Goal: Check status: Check status

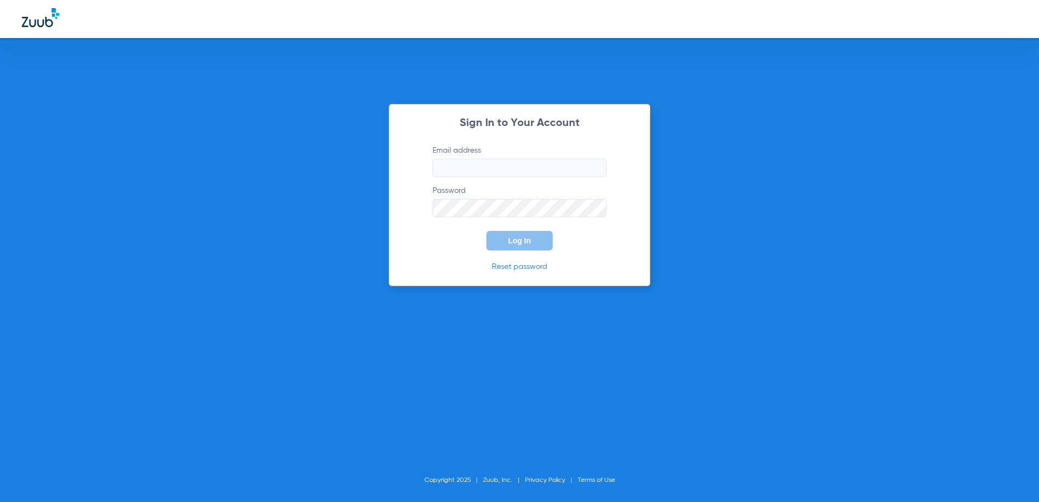
type input "[EMAIL_ADDRESS][DOMAIN_NAME]"
click at [508, 244] on span "Log In" at bounding box center [519, 240] width 23 height 9
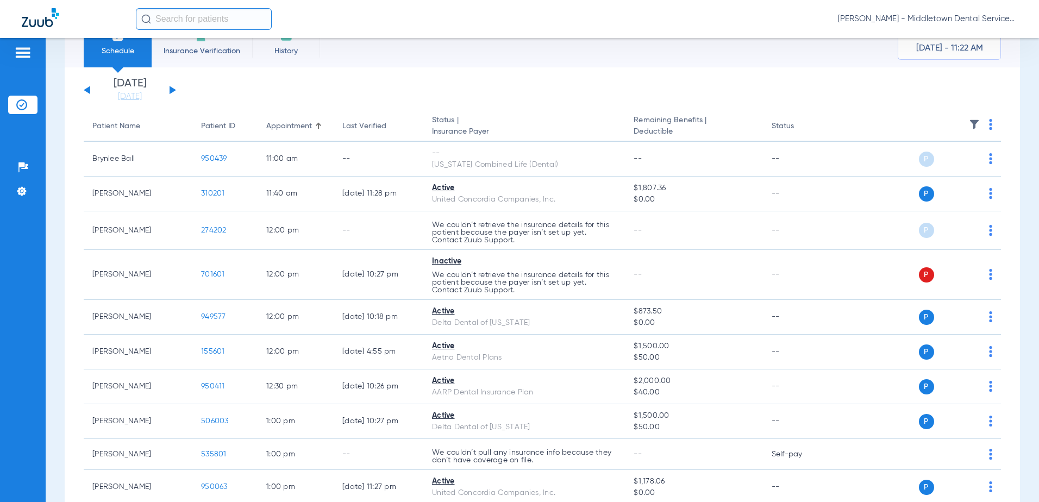
scroll to position [54, 0]
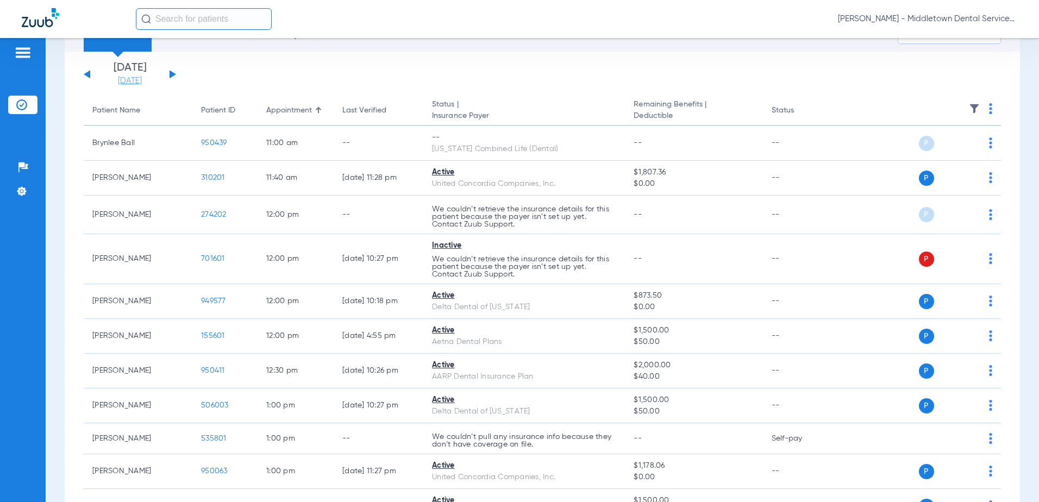
click at [122, 83] on link "[DATE]" at bounding box center [129, 81] width 65 height 11
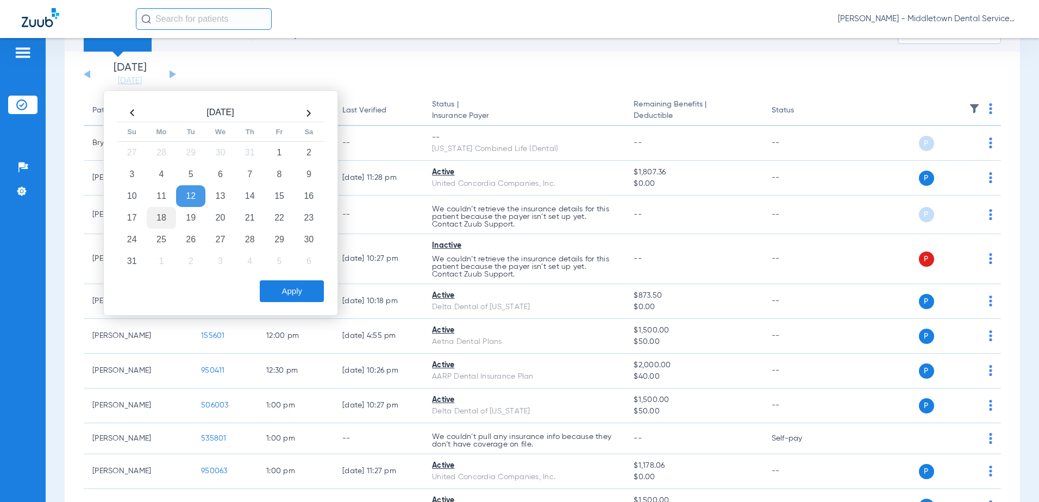
click at [164, 218] on td "18" at bounding box center [161, 218] width 29 height 22
click at [261, 294] on button "Apply" at bounding box center [292, 291] width 64 height 22
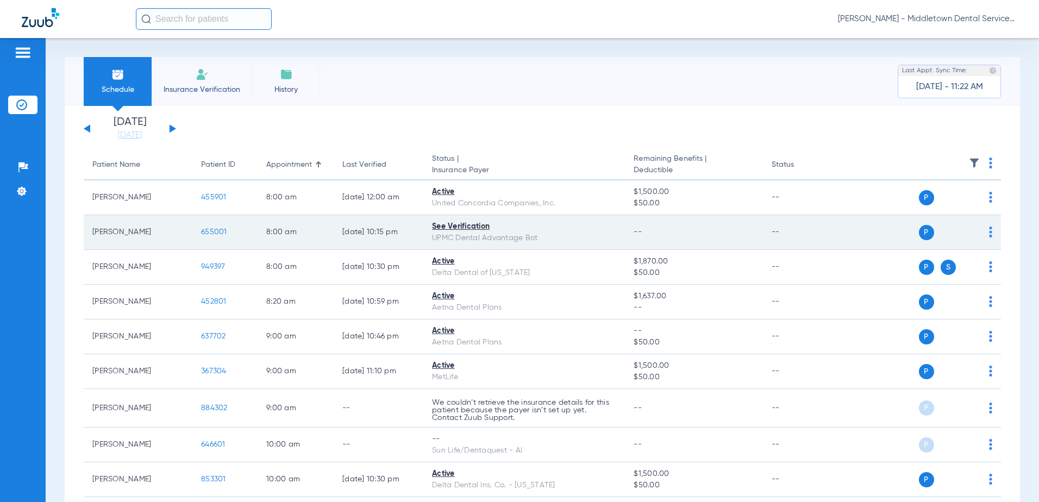
click at [221, 232] on span "655001" at bounding box center [214, 232] width 26 height 8
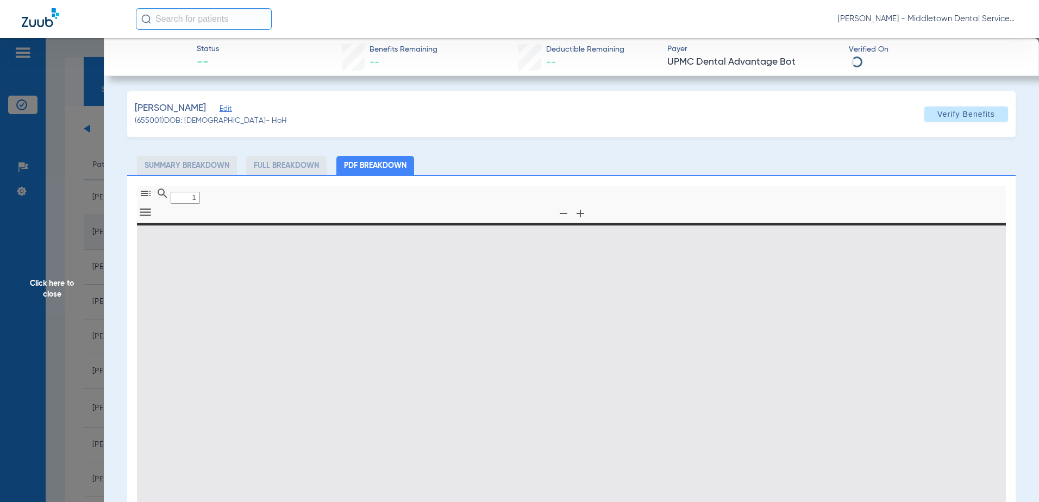
type input "0"
select select "page-width"
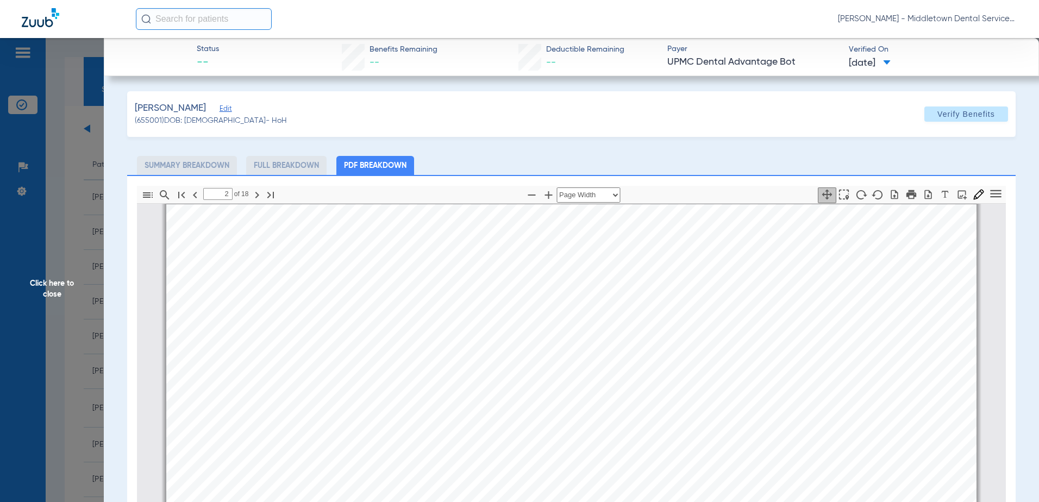
scroll to position [1092, 0]
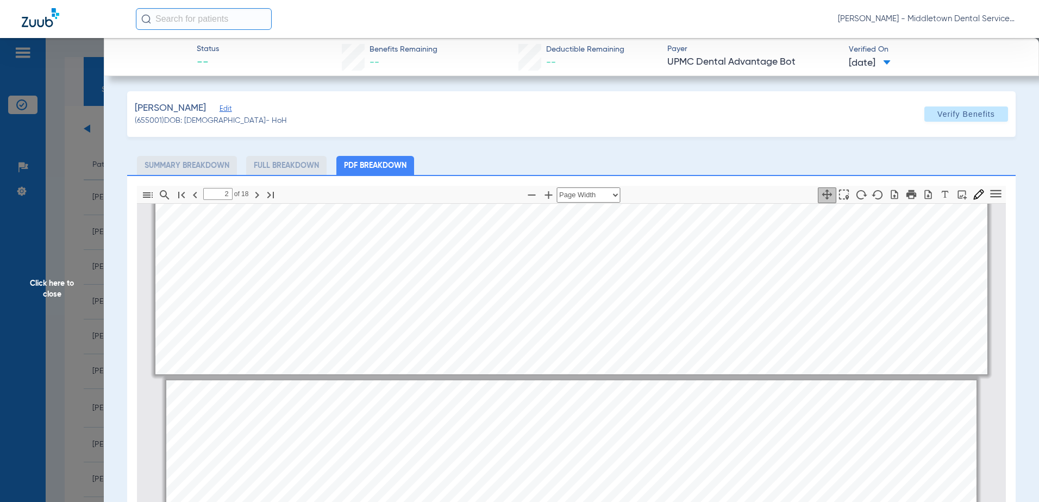
type input "1"
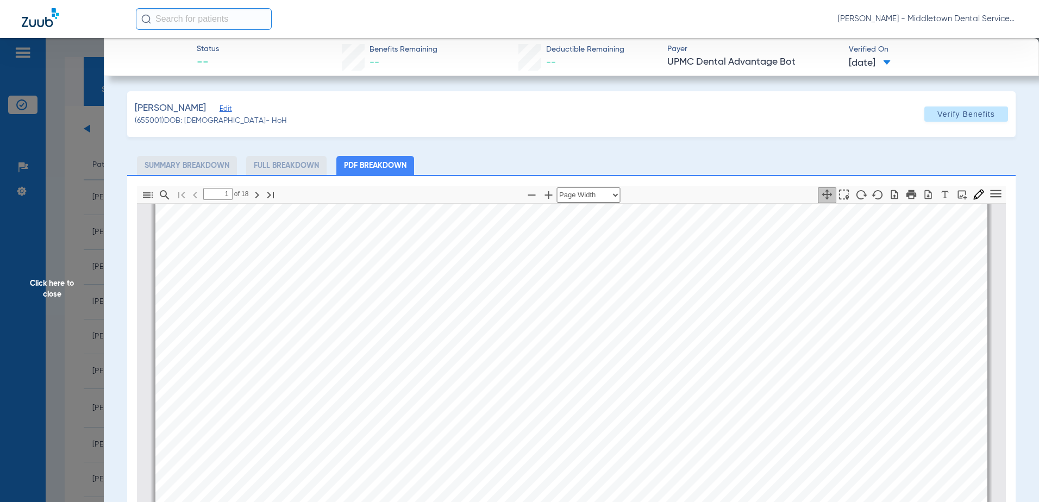
scroll to position [435, 0]
click at [65, 294] on span "Click here to close" at bounding box center [52, 289] width 104 height 502
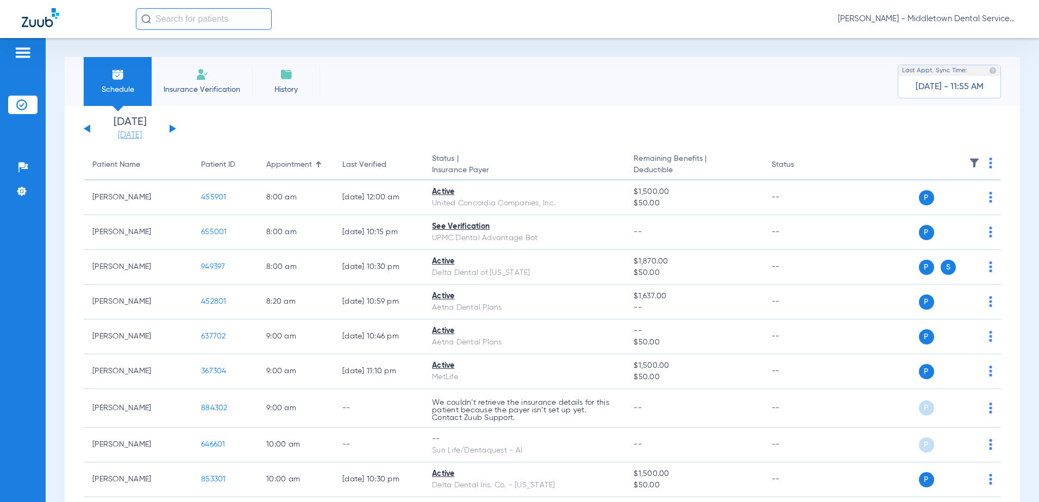
click at [142, 134] on link "[DATE]" at bounding box center [129, 135] width 65 height 11
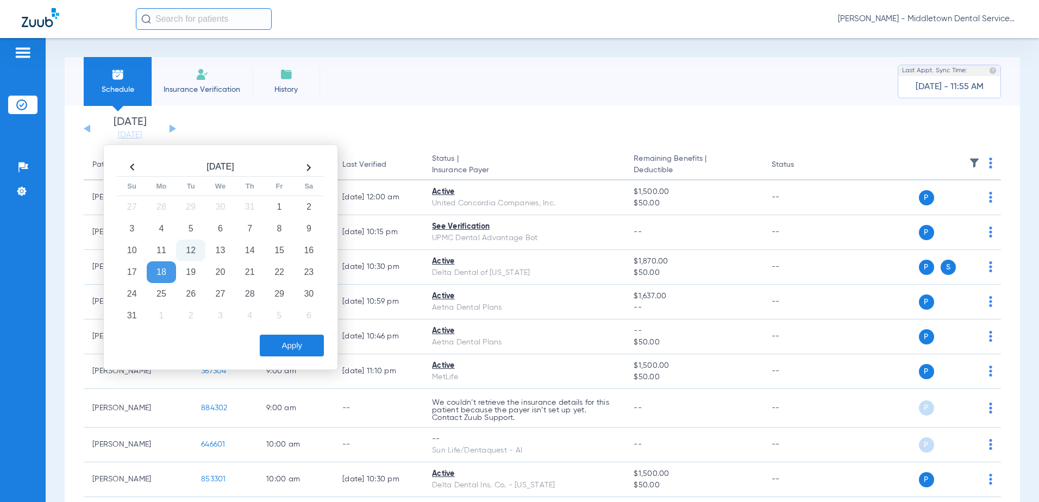
click at [190, 252] on td "12" at bounding box center [190, 251] width 29 height 22
click at [287, 343] on button "Apply" at bounding box center [292, 346] width 64 height 22
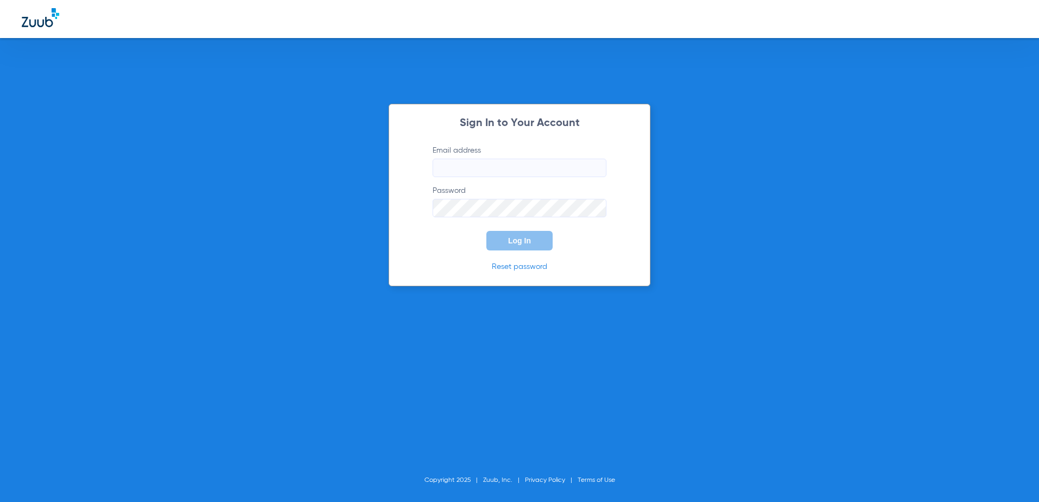
type input "[EMAIL_ADDRESS][DOMAIN_NAME]"
click at [520, 244] on span "Log In" at bounding box center [519, 240] width 23 height 9
type input "[EMAIL_ADDRESS][DOMAIN_NAME]"
click at [528, 249] on button "Log In" at bounding box center [519, 241] width 66 height 20
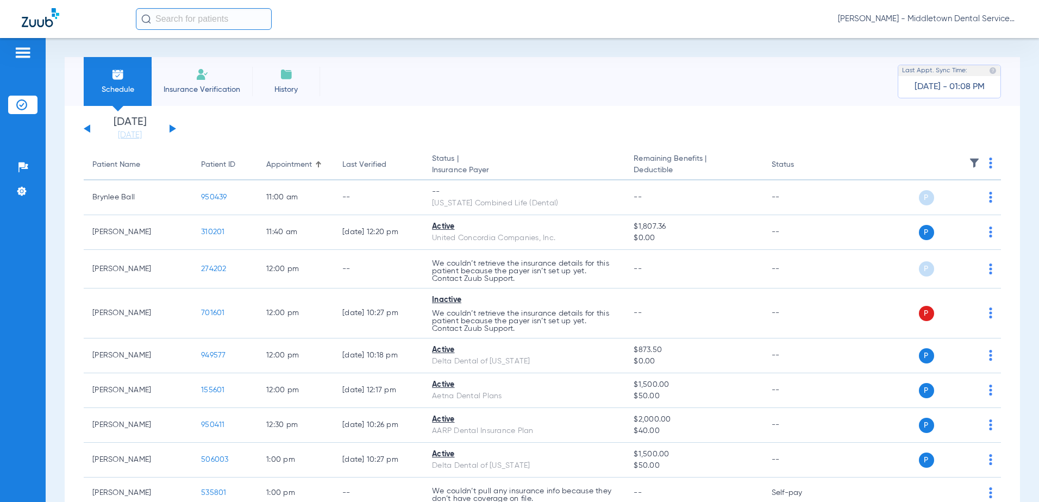
drag, startPoint x: 602, startPoint y: 66, endPoint x: 487, endPoint y: 52, distance: 116.1
click at [602, 66] on div "Schedule Insurance Verification History Last Appt. Sync Time: [DATE] - 01:08 PM" at bounding box center [542, 81] width 955 height 49
click at [174, 128] on button at bounding box center [172, 128] width 7 height 8
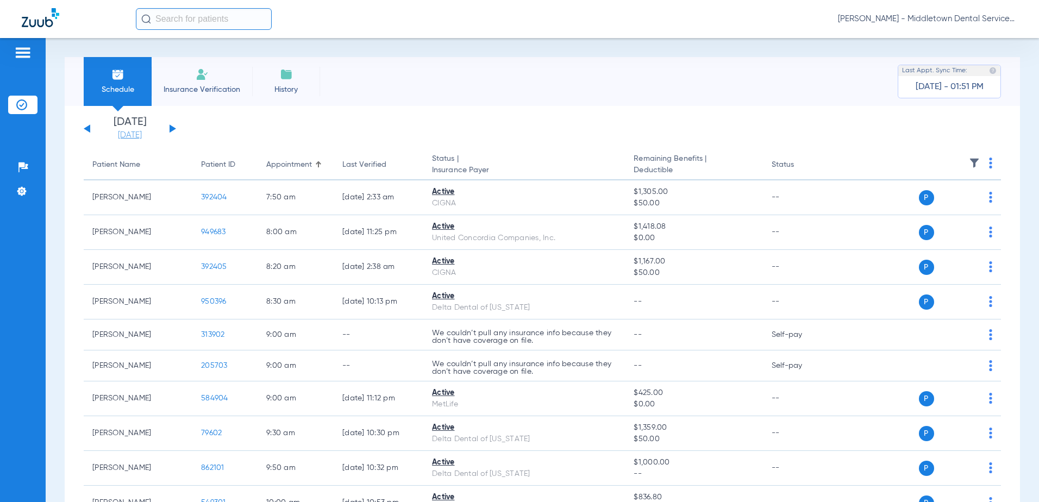
click at [149, 137] on link "[DATE]" at bounding box center [129, 135] width 65 height 11
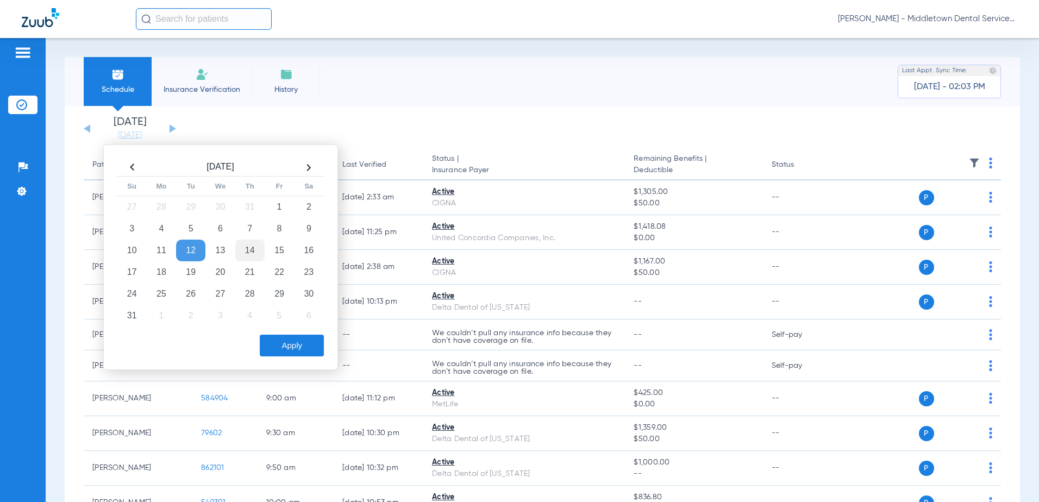
click at [249, 253] on td "14" at bounding box center [249, 251] width 29 height 22
click at [290, 345] on button "Apply" at bounding box center [292, 346] width 64 height 22
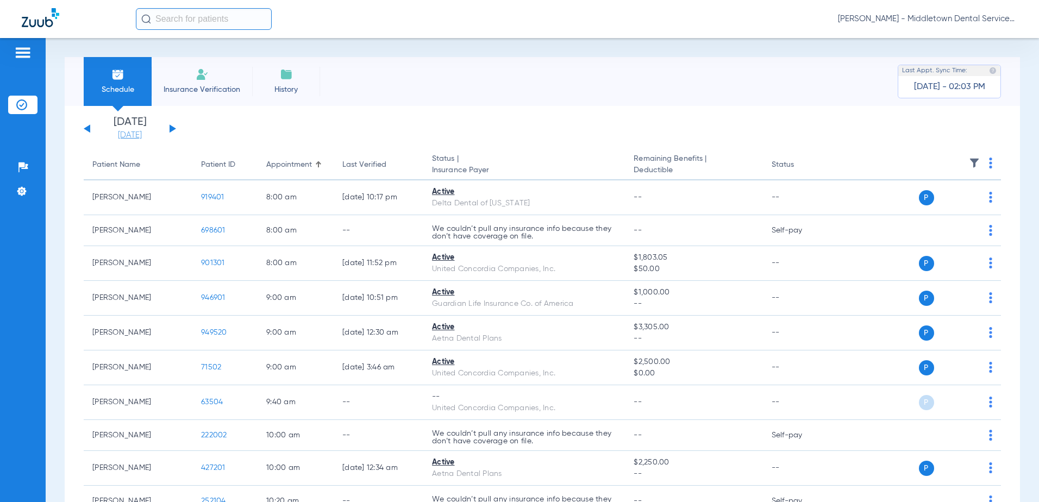
click at [131, 137] on link "[DATE]" at bounding box center [129, 135] width 65 height 11
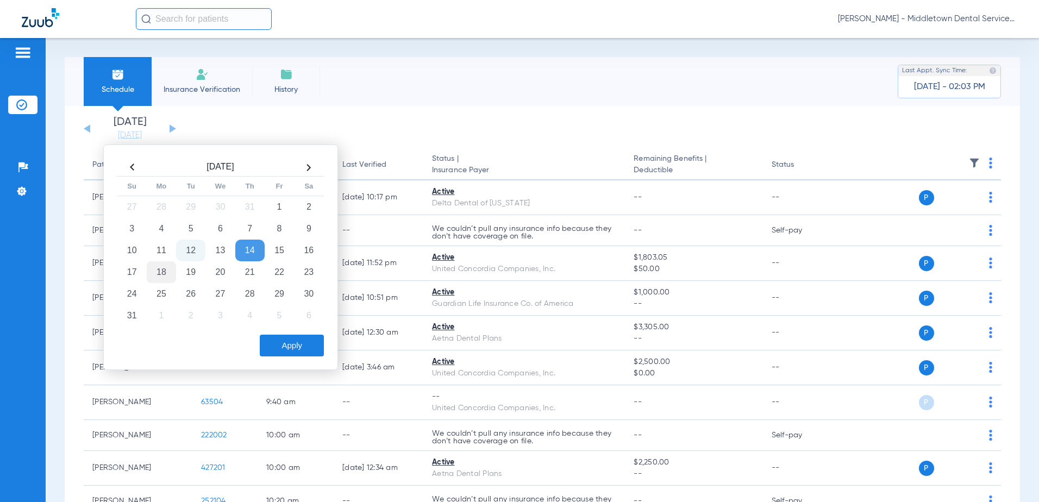
click at [158, 273] on td "18" at bounding box center [161, 272] width 29 height 22
click at [277, 341] on button "Apply" at bounding box center [292, 346] width 64 height 22
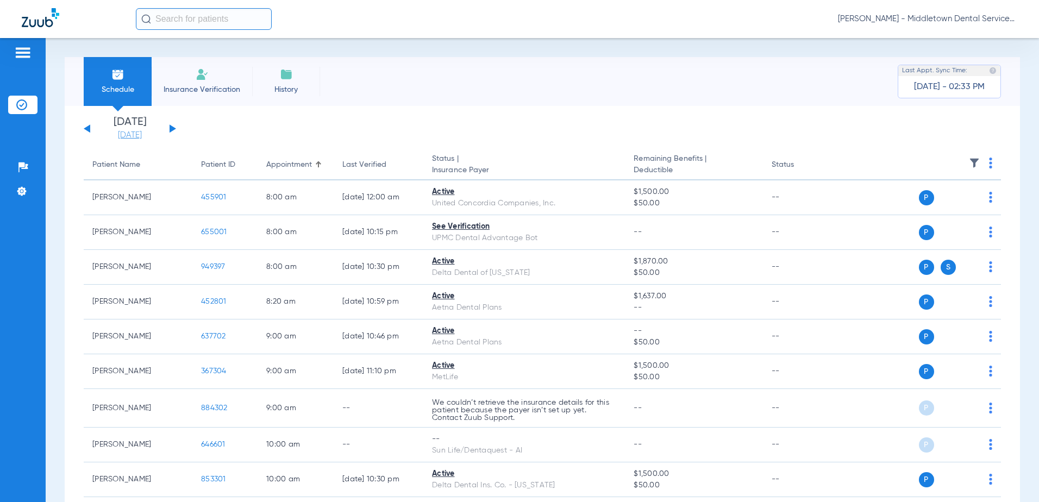
click at [137, 134] on link "[DATE]" at bounding box center [129, 135] width 65 height 11
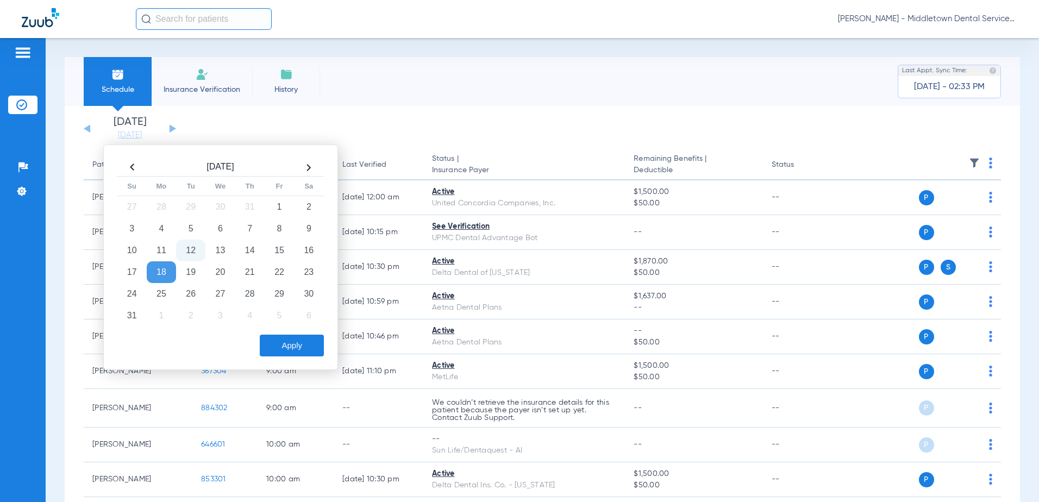
click at [189, 254] on td "12" at bounding box center [190, 251] width 29 height 22
click at [285, 347] on button "Apply" at bounding box center [292, 346] width 64 height 22
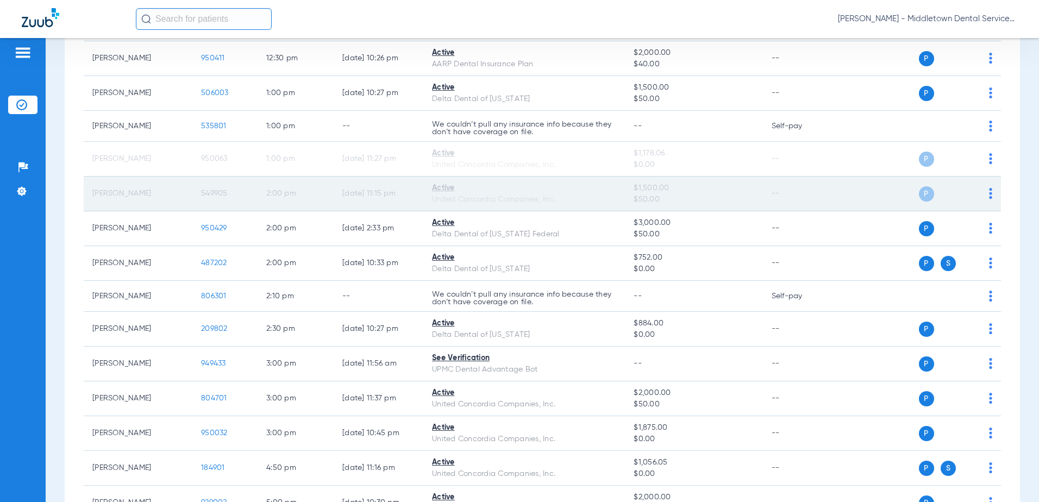
scroll to position [802, 0]
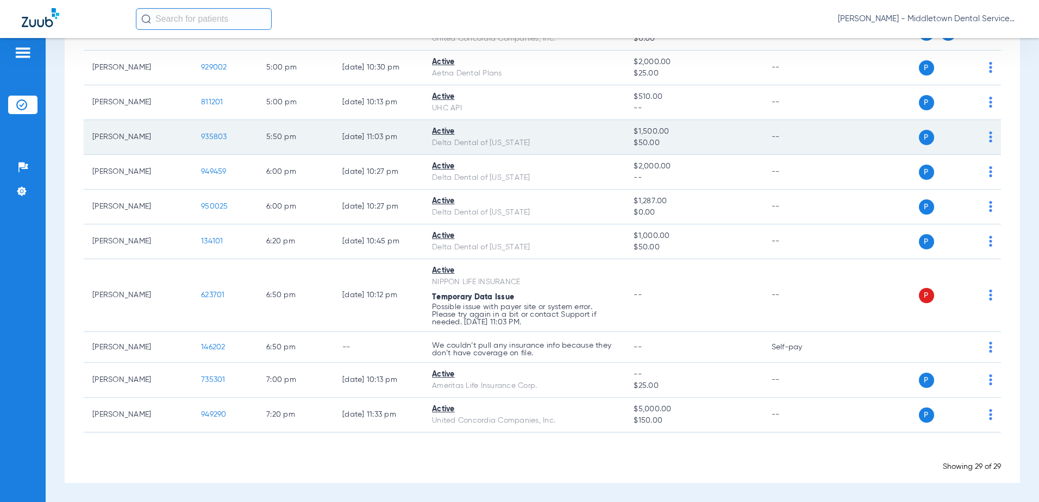
click at [204, 136] on span "935803" at bounding box center [214, 137] width 26 height 8
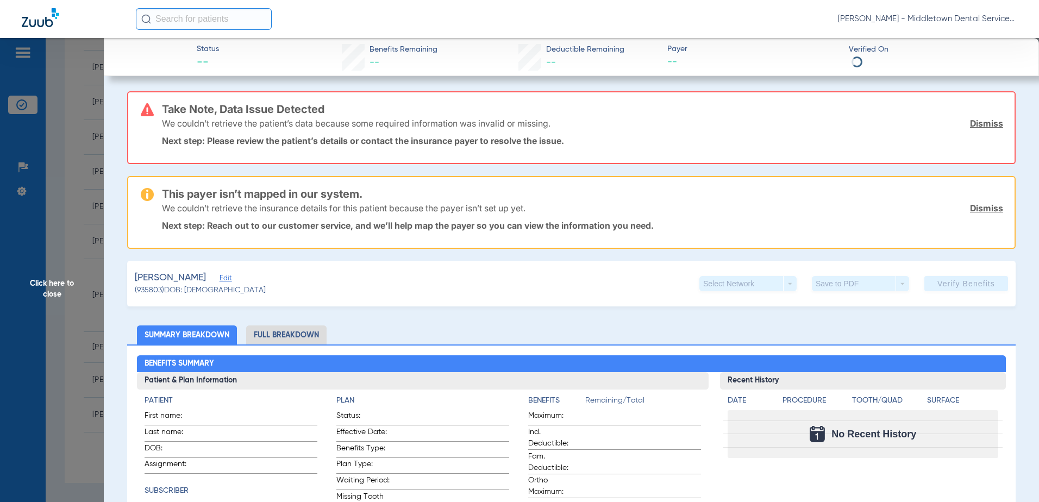
click at [284, 339] on li "Full Breakdown" at bounding box center [286, 334] width 80 height 19
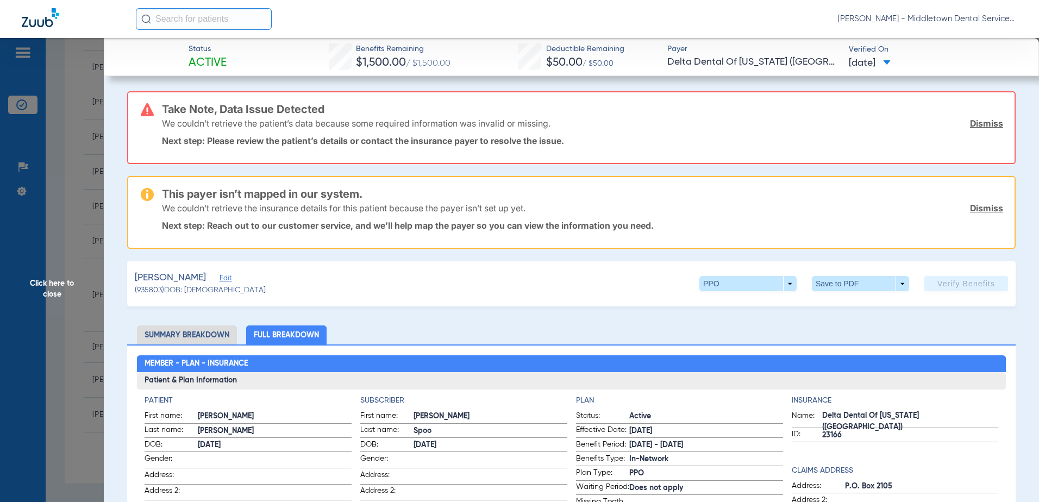
click at [58, 288] on span "Click here to close" at bounding box center [52, 289] width 104 height 502
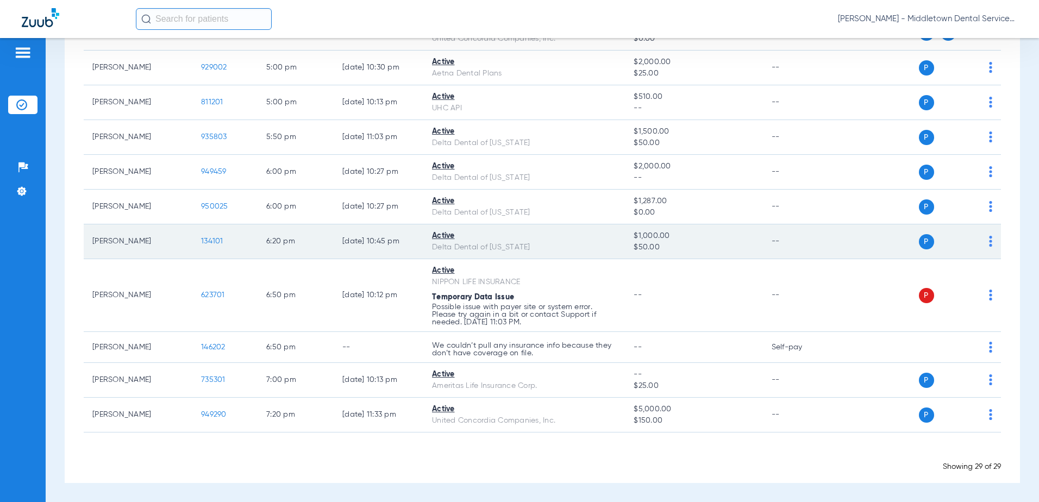
click at [217, 243] on span "134101" at bounding box center [212, 241] width 22 height 8
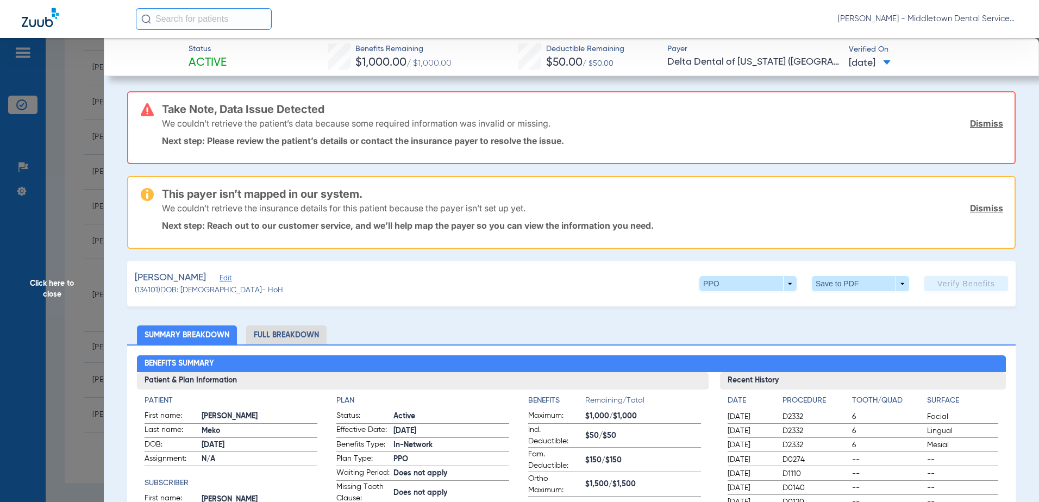
click at [292, 334] on li "Full Breakdown" at bounding box center [286, 334] width 80 height 19
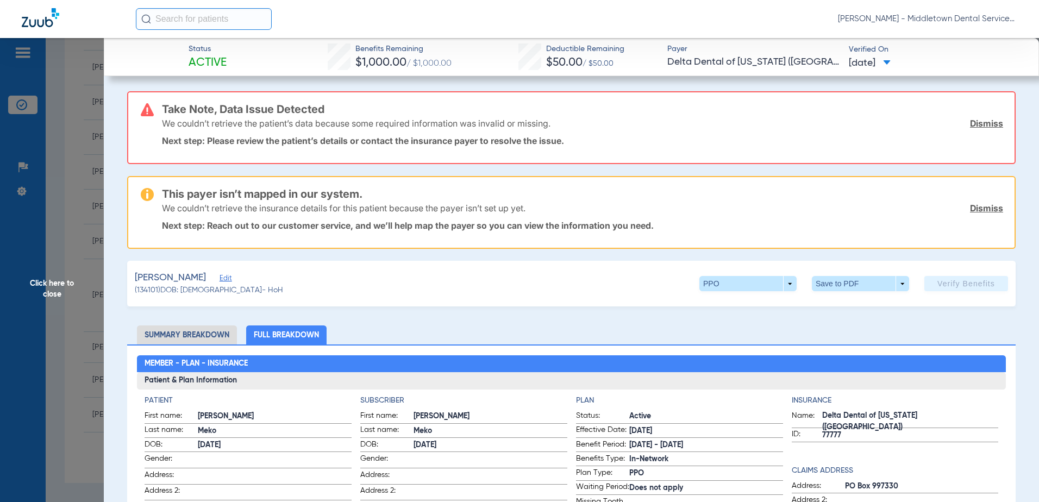
click at [55, 274] on span "Click here to close" at bounding box center [52, 289] width 104 height 502
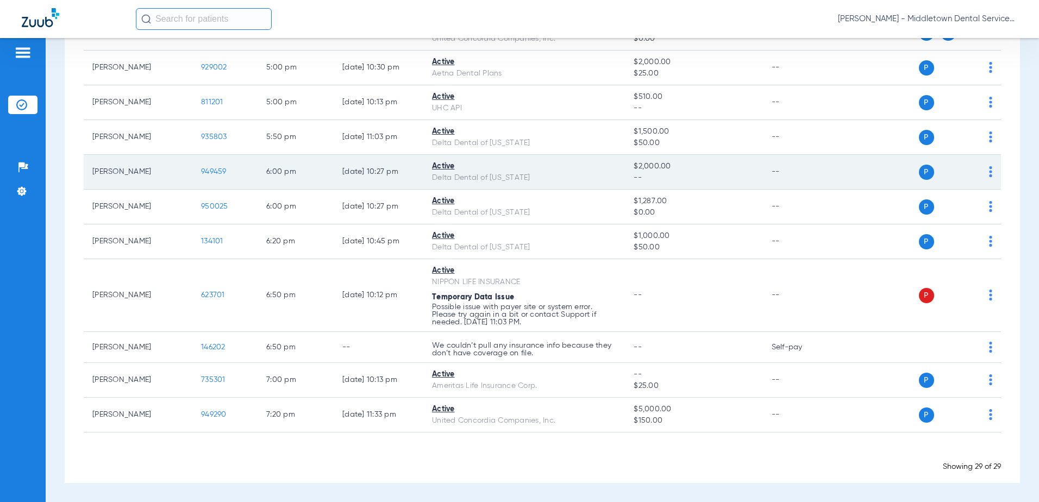
scroll to position [0, 0]
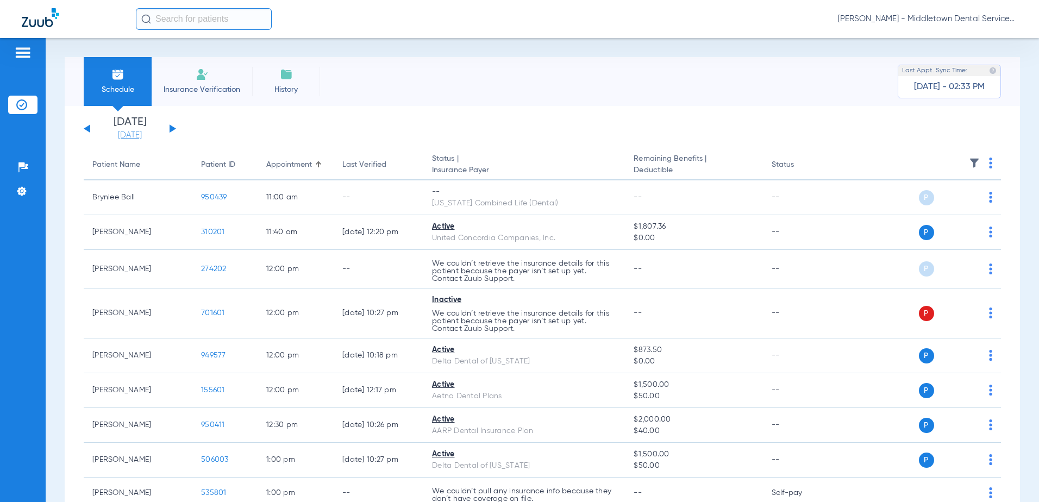
click at [137, 133] on link "[DATE]" at bounding box center [129, 135] width 65 height 11
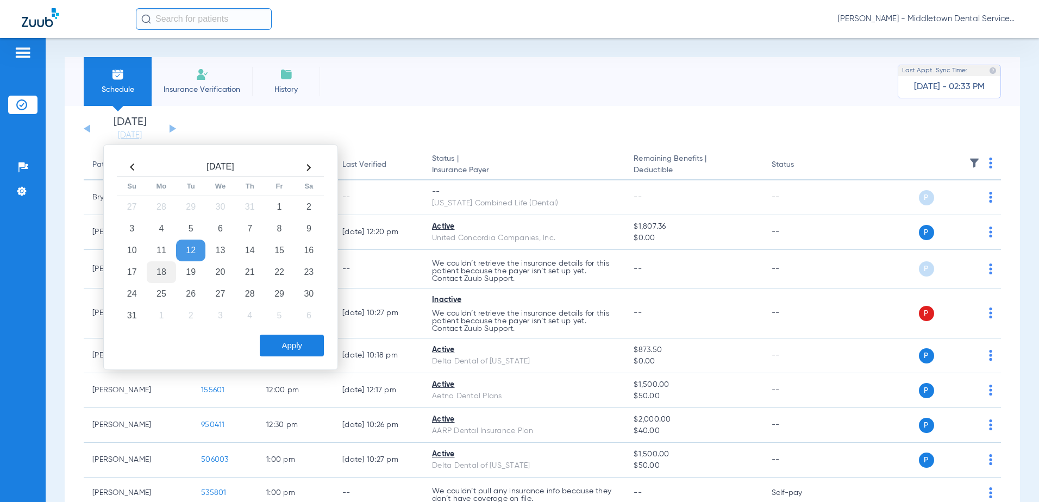
click at [164, 270] on td "18" at bounding box center [161, 272] width 29 height 22
click at [274, 342] on button "Apply" at bounding box center [292, 346] width 64 height 22
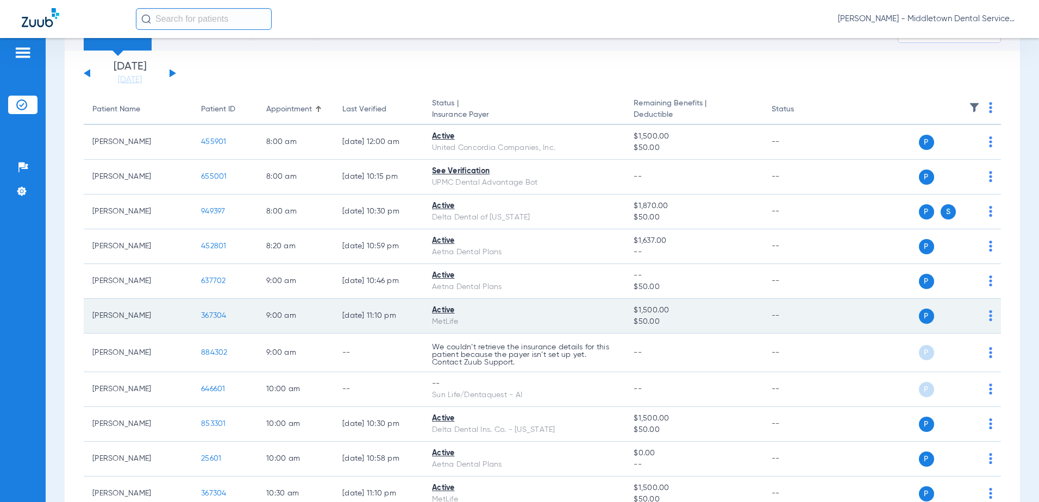
scroll to position [109, 0]
